Goal: Transaction & Acquisition: Book appointment/travel/reservation

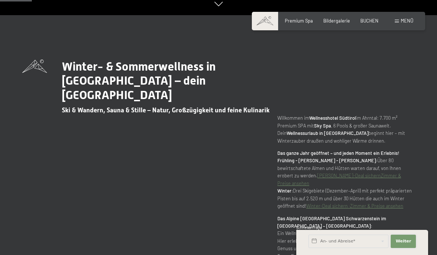
click at [405, 245] on span "Weiter" at bounding box center [403, 242] width 16 height 6
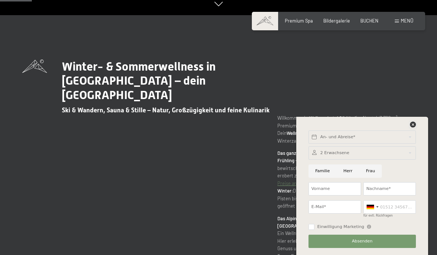
click at [415, 128] on icon at bounding box center [413, 125] width 6 height 6
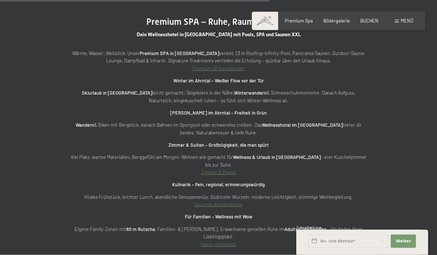
scroll to position [1875, 0]
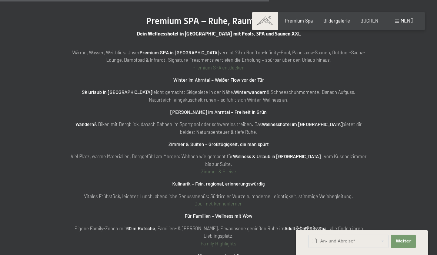
click at [219, 169] on link "Zimmer & Preise" at bounding box center [218, 172] width 35 height 6
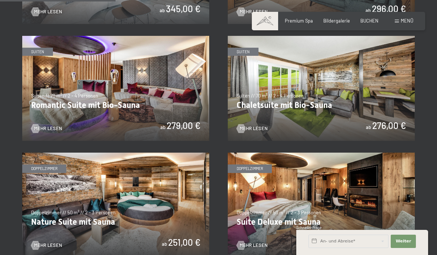
scroll to position [483, 0]
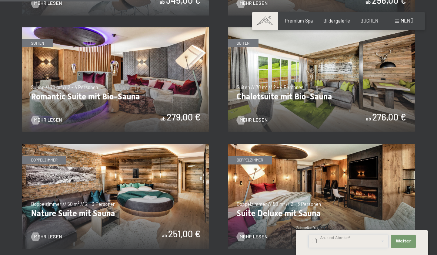
click at [331, 248] on input "text" at bounding box center [348, 241] width 80 height 13
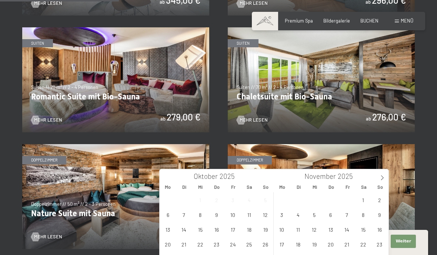
click at [382, 181] on icon at bounding box center [381, 177] width 5 height 5
click at [346, 247] on span "26" at bounding box center [346, 244] width 14 height 14
type input "Fr. 26.12.2025"
click at [383, 179] on icon at bounding box center [381, 177] width 5 height 5
type input "2026"
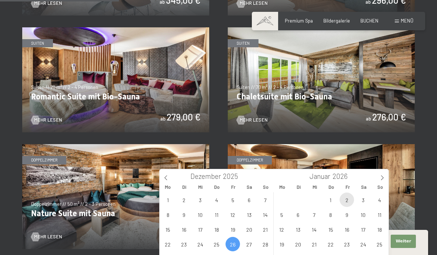
click at [347, 203] on span "2" at bounding box center [346, 200] width 14 height 14
type input "Fr. 26.12.2025 - Fr. 02.01.2026"
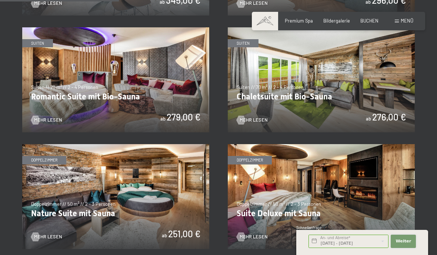
click at [407, 245] on span "Weiter" at bounding box center [403, 242] width 16 height 6
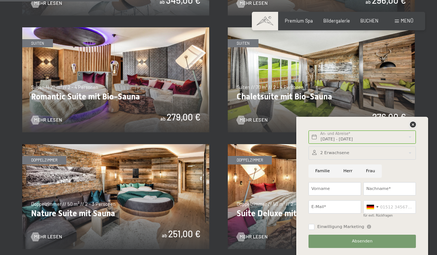
click at [412, 128] on icon at bounding box center [413, 125] width 6 height 6
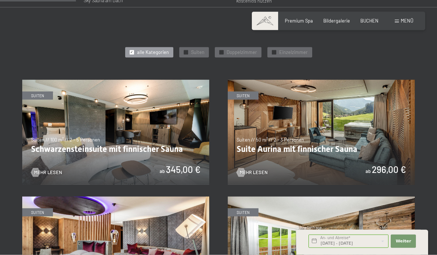
scroll to position [314, 0]
click at [48, 169] on span "Mehr Lesen" at bounding box center [48, 172] width 28 height 7
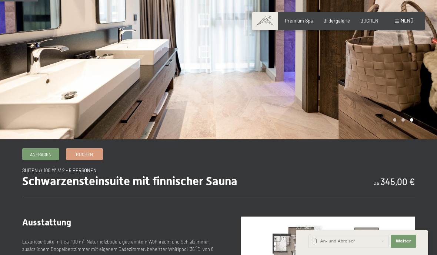
scroll to position [73, 0]
